Goal: Check status

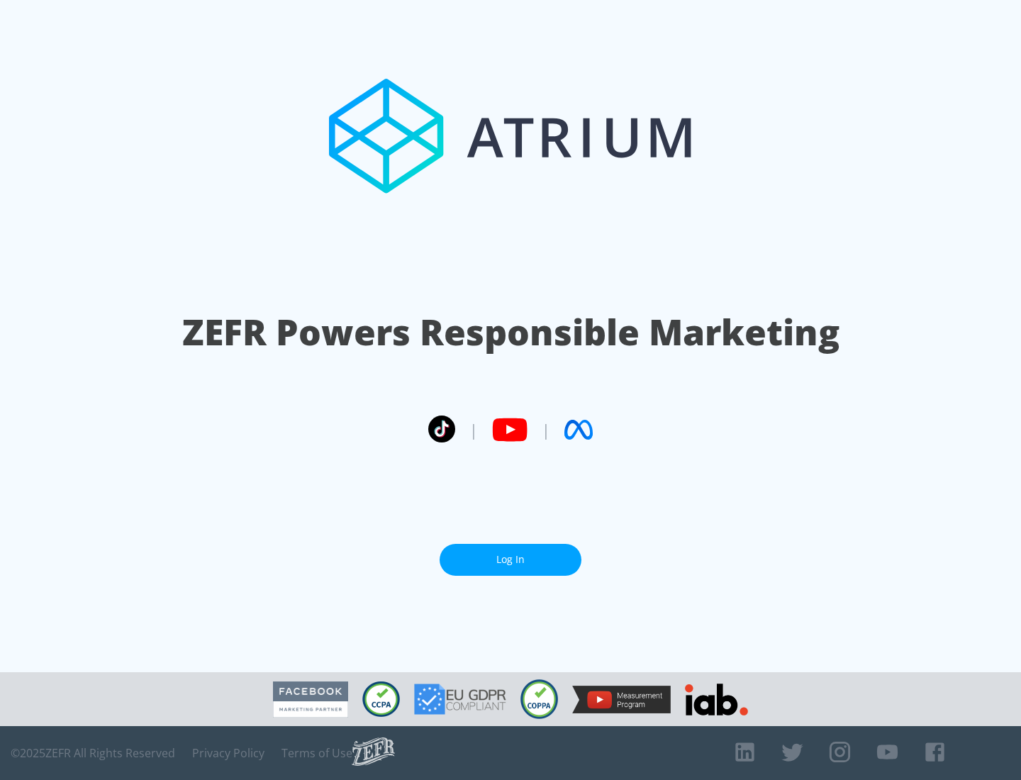
click at [511, 560] on link "Log In" at bounding box center [511, 560] width 142 height 32
